Goal: Register for event/course: Sign up to attend an event or enroll in a course

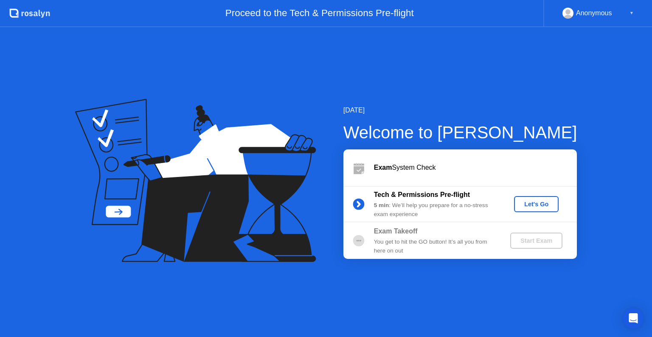
click at [535, 203] on div "Let's Go" at bounding box center [537, 204] width 38 height 7
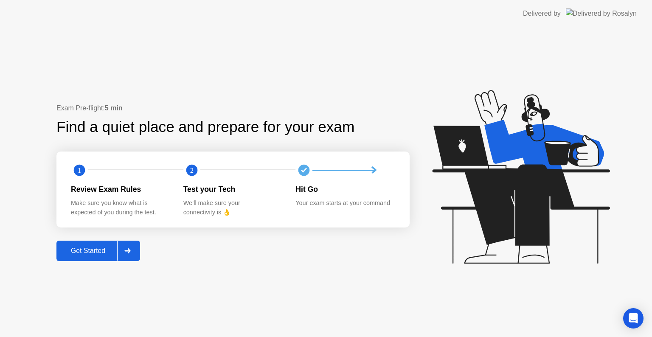
click at [103, 247] on div "Get Started" at bounding box center [88, 251] width 58 height 8
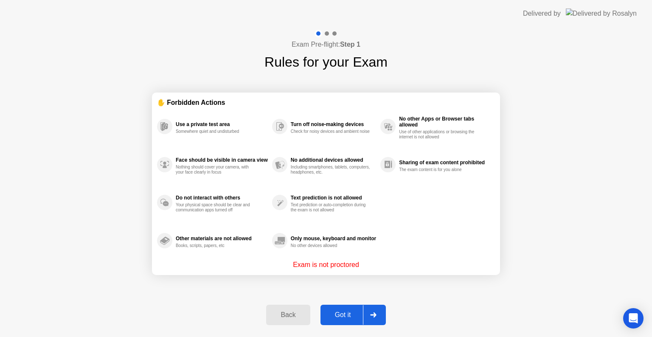
click at [351, 313] on div "Got it" at bounding box center [343, 315] width 40 height 8
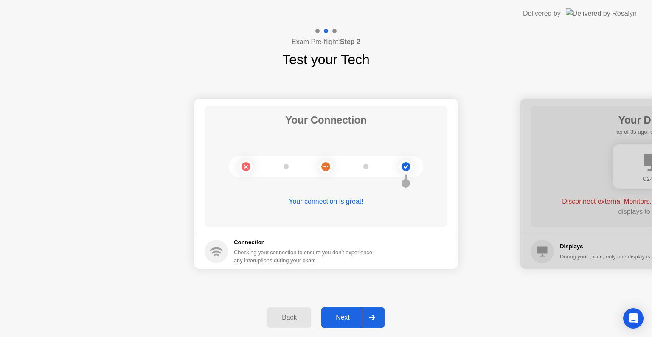
click at [345, 321] on div "Next" at bounding box center [343, 318] width 38 height 8
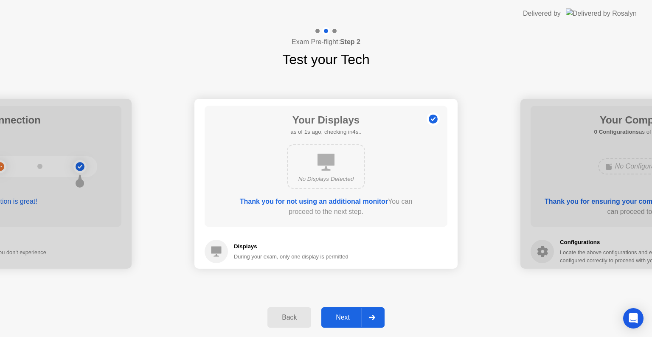
click at [344, 318] on div "Next" at bounding box center [343, 318] width 38 height 8
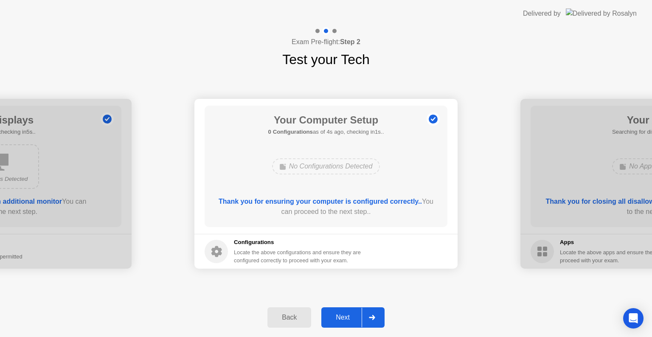
click at [355, 314] on div "Next" at bounding box center [343, 318] width 38 height 8
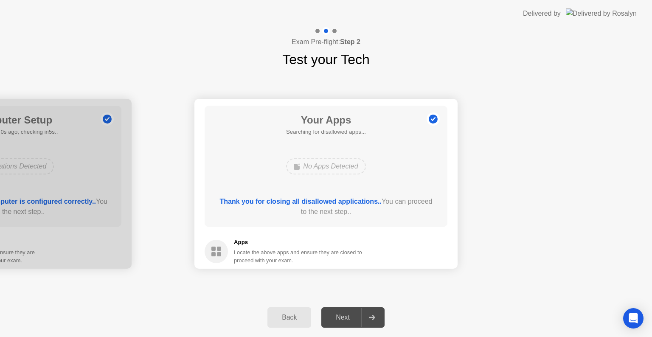
click at [347, 315] on div "Next" at bounding box center [343, 318] width 38 height 8
click at [380, 321] on div at bounding box center [372, 318] width 20 height 20
click at [281, 316] on div "Back" at bounding box center [289, 318] width 39 height 8
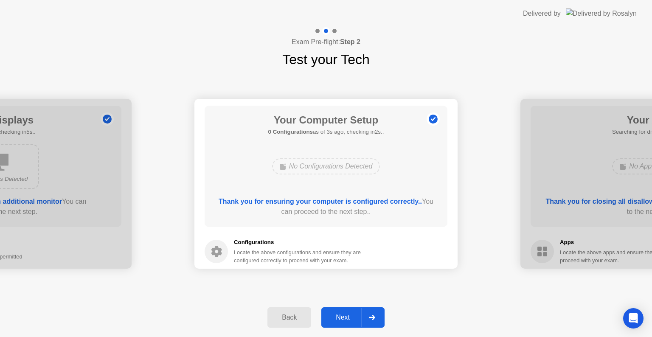
click at [293, 316] on div "Back" at bounding box center [289, 318] width 39 height 8
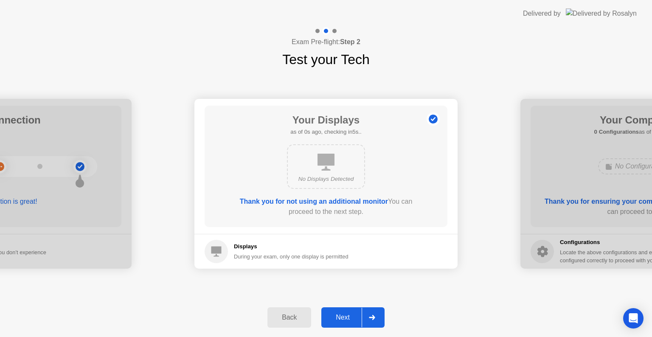
click at [325, 318] on div "Next" at bounding box center [343, 318] width 38 height 8
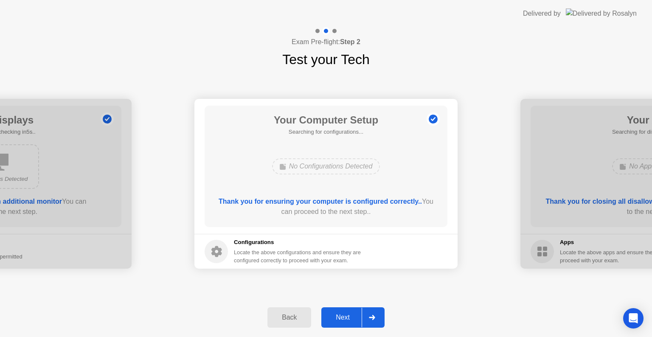
click at [325, 318] on div "Next" at bounding box center [343, 318] width 38 height 8
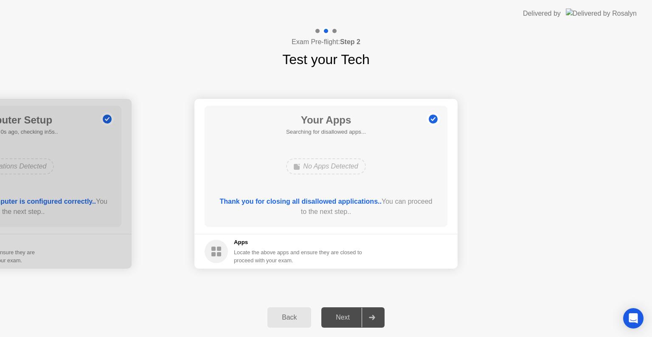
click at [325, 318] on div "Next" at bounding box center [343, 318] width 38 height 8
click at [357, 151] on div "Your Apps Searching for disallowed apps... No Apps Detected Thank you for closi…" at bounding box center [326, 166] width 243 height 121
click at [369, 310] on div at bounding box center [372, 318] width 20 height 20
click at [282, 318] on div "Back" at bounding box center [289, 318] width 39 height 8
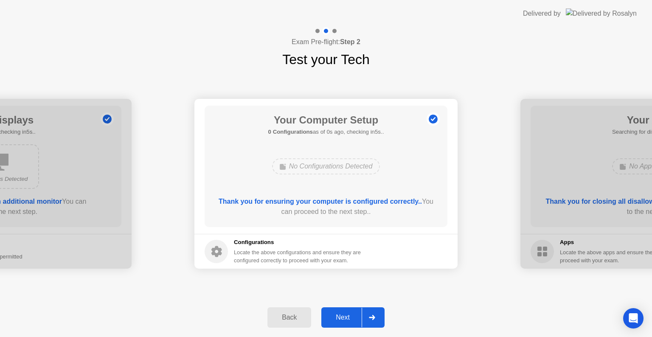
click at [243, 253] on div "Locate the above configurations and ensure they are configured correctly to pro…" at bounding box center [298, 256] width 129 height 16
click at [290, 323] on button "Back" at bounding box center [290, 317] width 44 height 20
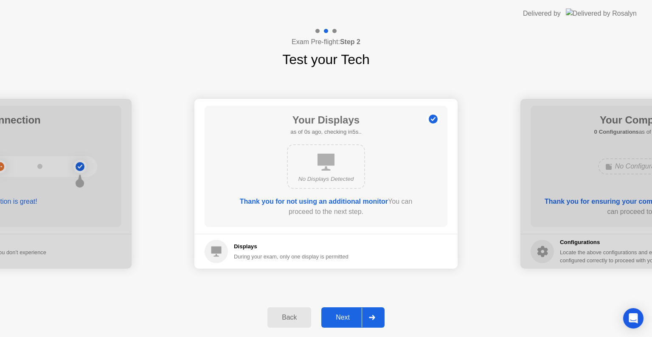
click at [290, 323] on button "Back" at bounding box center [290, 317] width 44 height 20
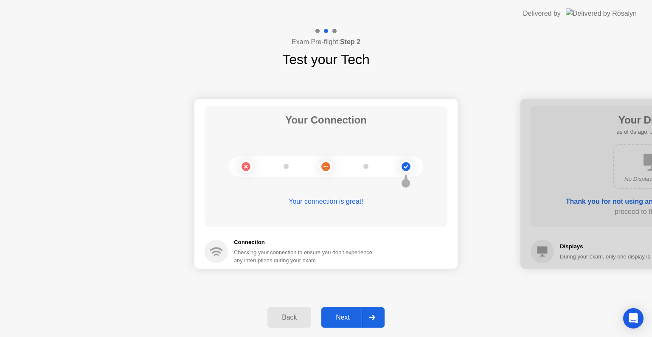
click at [347, 201] on div "Your connection is great!" at bounding box center [326, 202] width 243 height 10
click at [345, 316] on div "Next" at bounding box center [343, 318] width 38 height 8
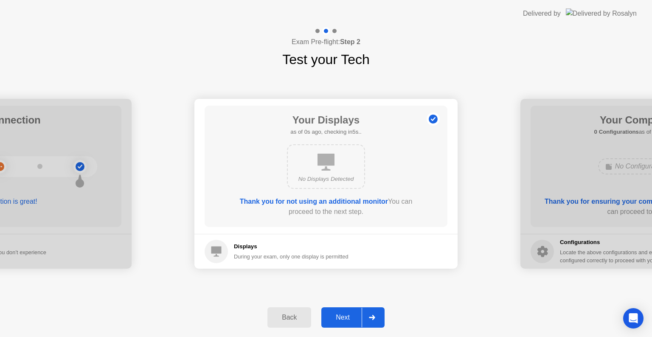
click at [350, 316] on div "Next" at bounding box center [343, 318] width 38 height 8
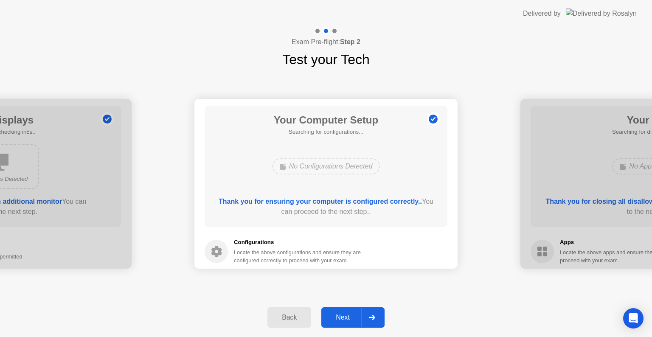
click at [372, 318] on icon at bounding box center [372, 317] width 6 height 5
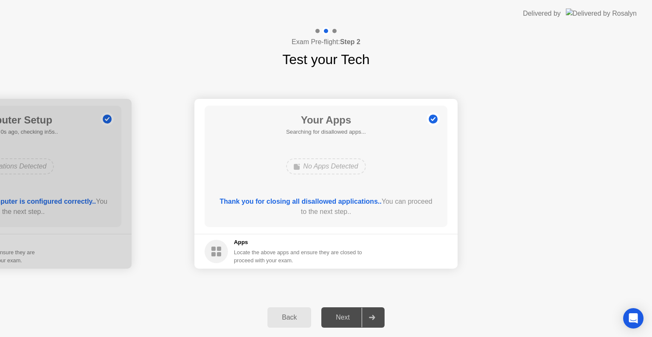
click at [372, 318] on icon at bounding box center [372, 317] width 6 height 5
click at [360, 319] on div "Next" at bounding box center [343, 318] width 38 height 8
click at [368, 313] on div at bounding box center [372, 318] width 20 height 20
click at [347, 316] on div "Next" at bounding box center [343, 318] width 38 height 8
click at [307, 200] on b "Thank you for closing all disallowed applications.." at bounding box center [301, 201] width 162 height 7
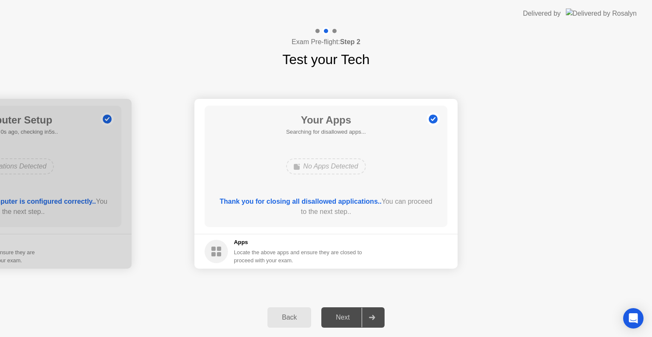
click at [271, 170] on div "No Apps Detected" at bounding box center [326, 166] width 194 height 23
click at [377, 319] on div at bounding box center [372, 318] width 20 height 20
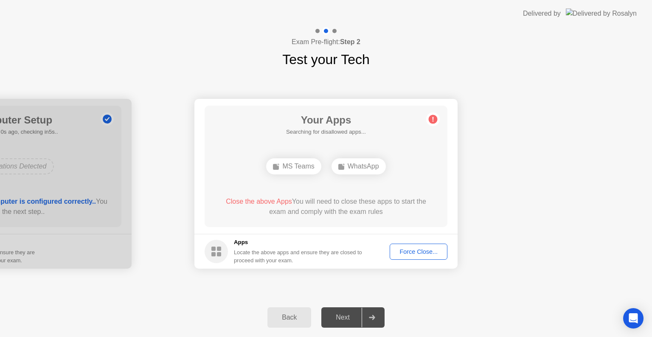
click at [442, 299] on div "Back Next" at bounding box center [326, 317] width 652 height 39
click at [301, 171] on div "MS Teams" at bounding box center [293, 166] width 55 height 16
click at [304, 166] on div "MS Teams" at bounding box center [293, 166] width 55 height 16
click at [411, 248] on div "Force Close..." at bounding box center [419, 251] width 52 height 7
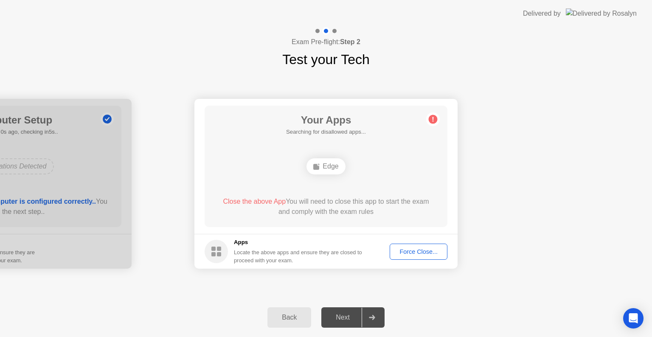
click at [192, 34] on div "Exam Pre-flight: Step 2 Test your Tech" at bounding box center [326, 48] width 652 height 42
click at [457, 328] on div "Back Next" at bounding box center [326, 317] width 652 height 39
click at [525, 304] on div "Back Next" at bounding box center [326, 317] width 652 height 39
click at [333, 169] on div "Edge" at bounding box center [326, 166] width 39 height 16
click at [405, 251] on div "Force Close..." at bounding box center [419, 251] width 52 height 7
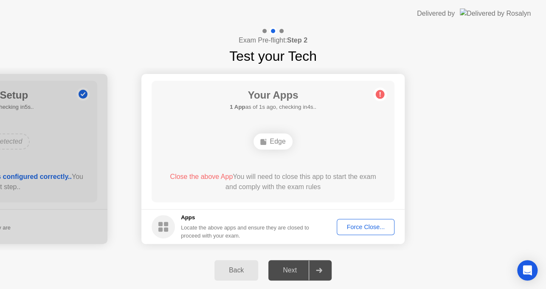
click at [371, 228] on div "Force Close..." at bounding box center [366, 226] width 52 height 7
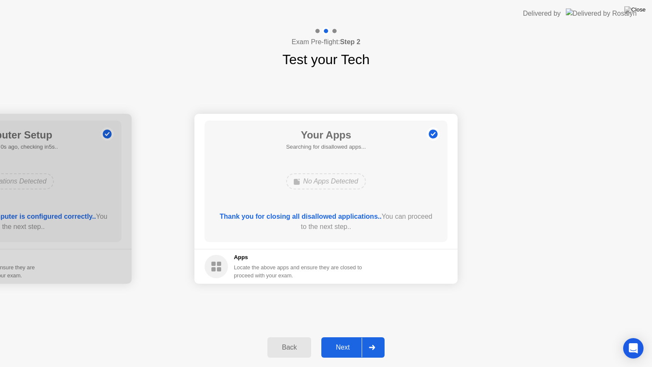
click at [336, 337] on div "Next" at bounding box center [343, 348] width 38 height 8
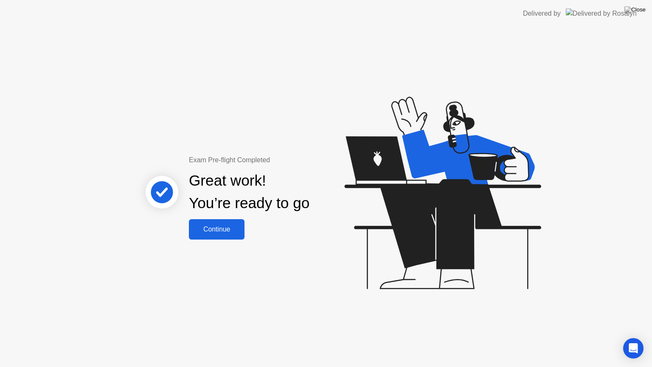
click at [231, 233] on div "Continue" at bounding box center [217, 229] width 51 height 8
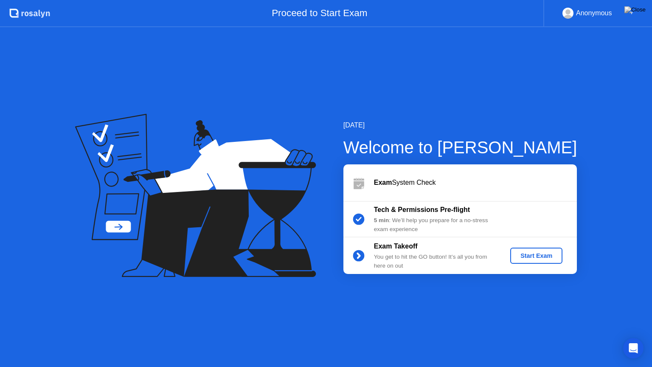
click at [540, 256] on div "Start Exam" at bounding box center [536, 255] width 45 height 7
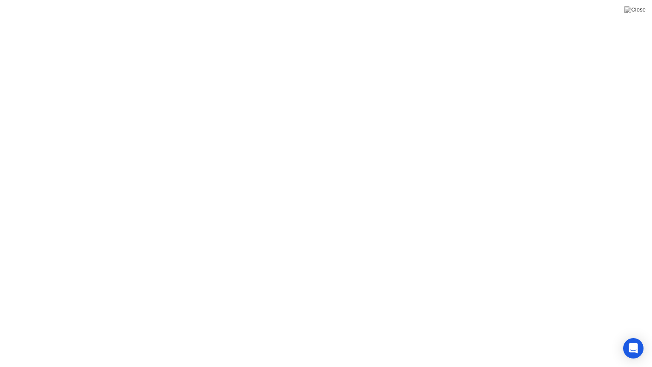
click div
click at [375, 337] on button "Exam Rules" at bounding box center [363, 353] width 45 height 8
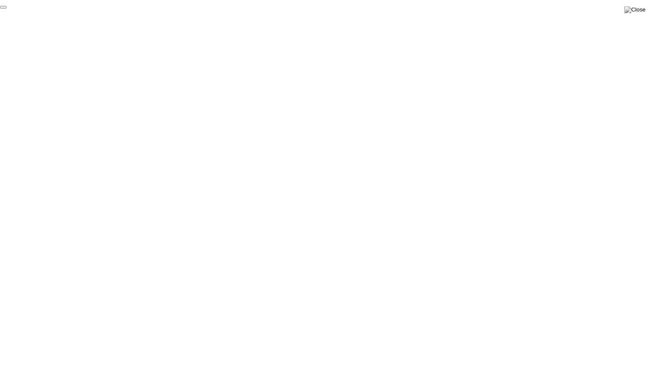
click div "End Proctoring Session"
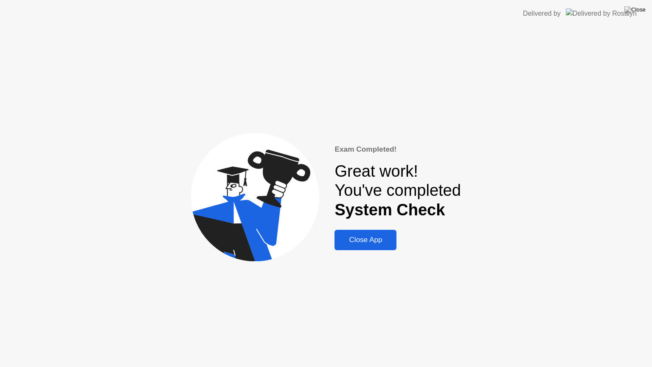
click at [389, 243] on div "Close App" at bounding box center [365, 240] width 57 height 8
